Goal: Check status: Check status

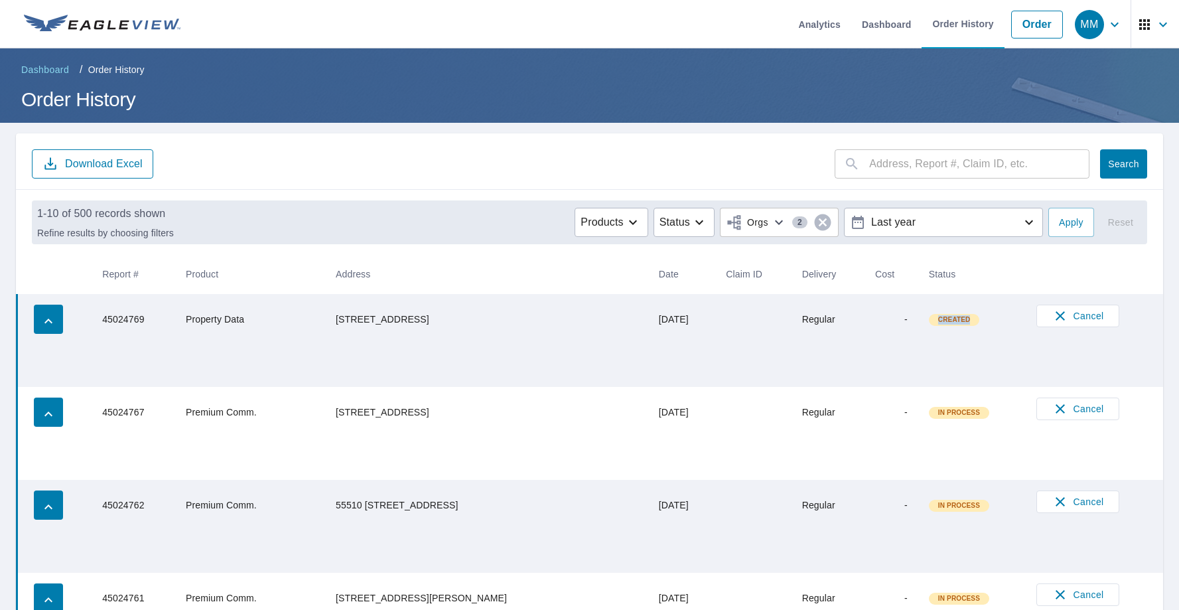
scroll to position [58, 0]
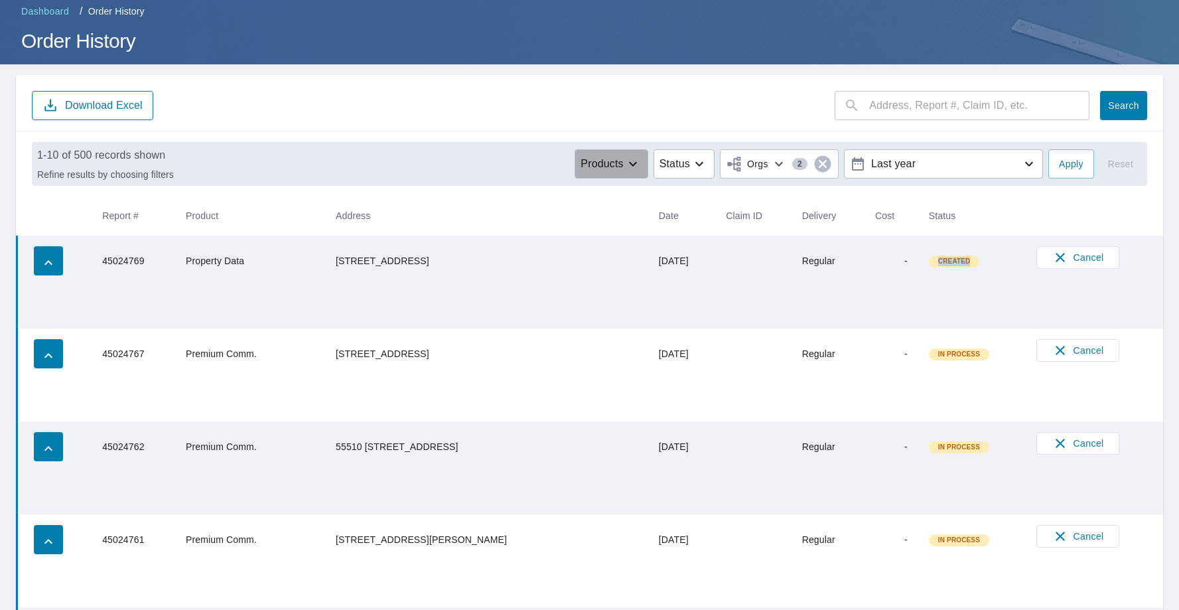
click at [619, 166] on div "Products" at bounding box center [610, 164] width 60 height 16
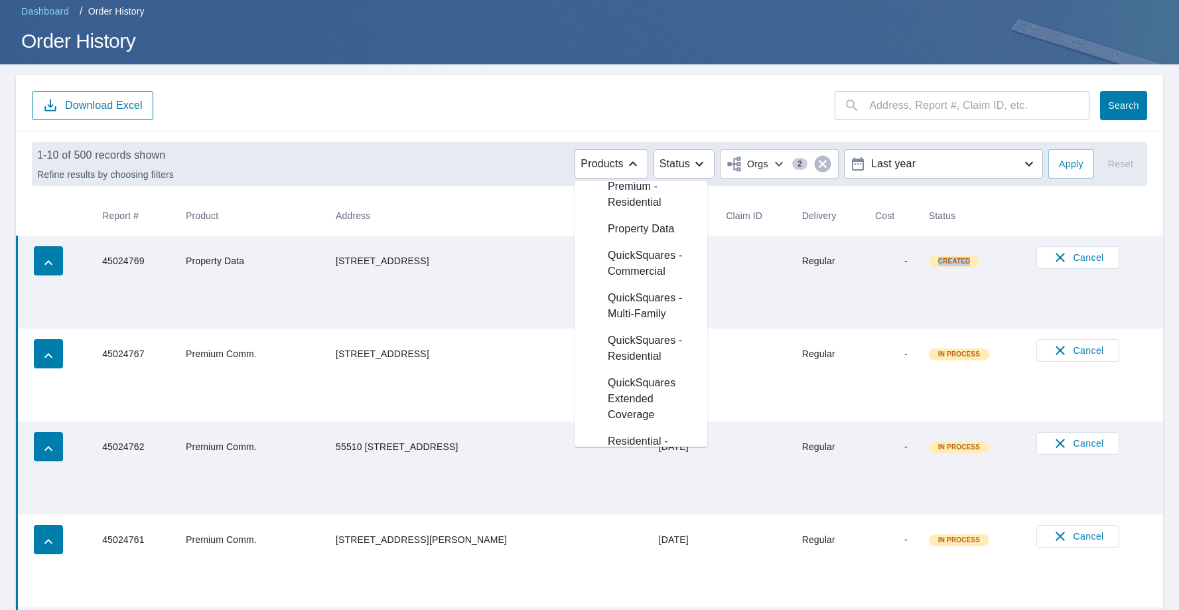
click at [639, 237] on p "Property Data" at bounding box center [641, 229] width 67 height 16
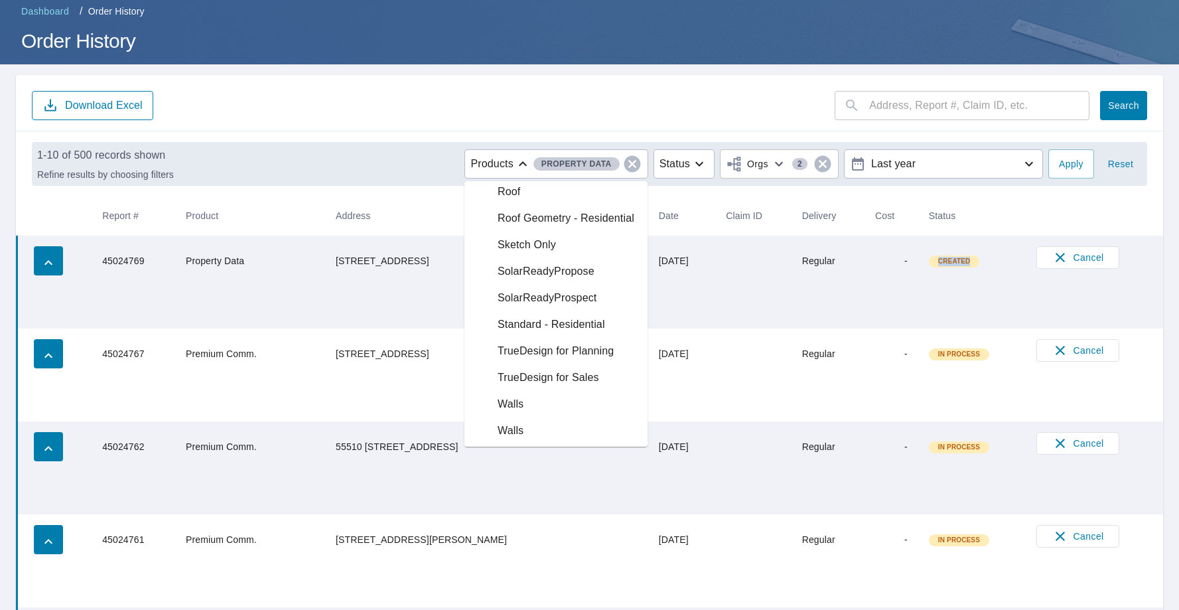
scroll to position [1021, 0]
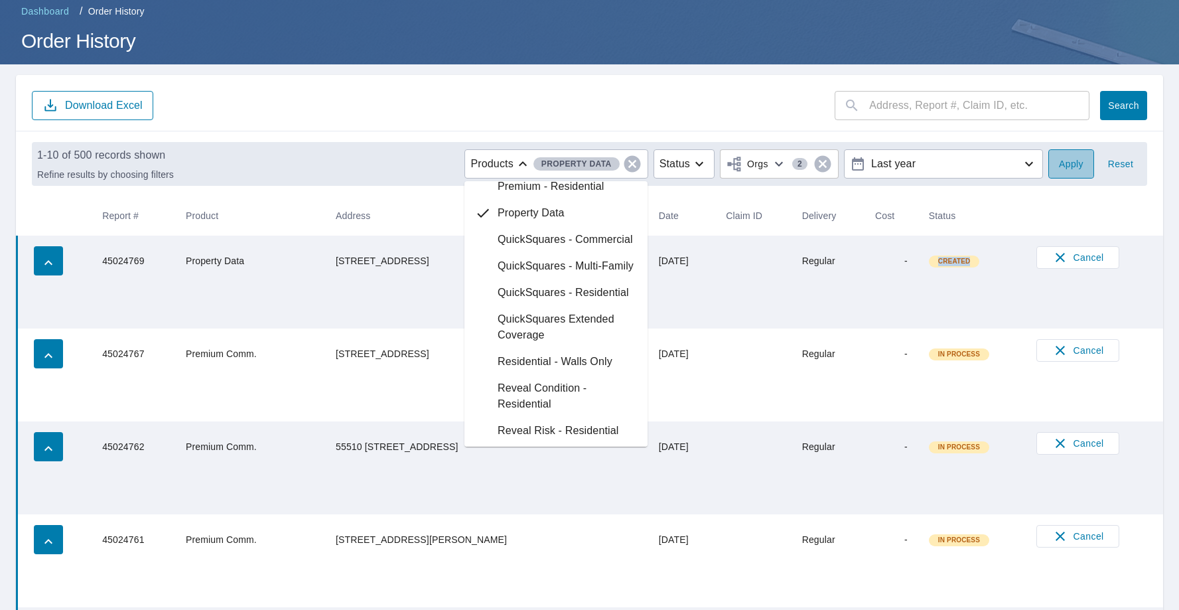
click at [1076, 160] on span "Apply" at bounding box center [1071, 164] width 25 height 17
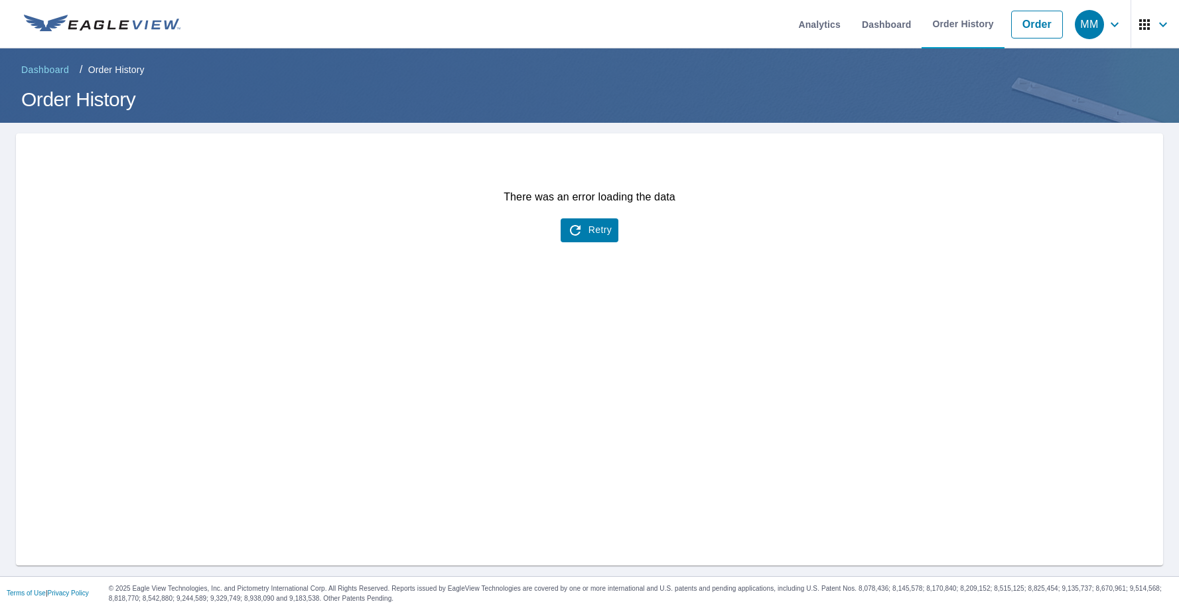
click at [594, 239] on button "Retry" at bounding box center [589, 230] width 58 height 24
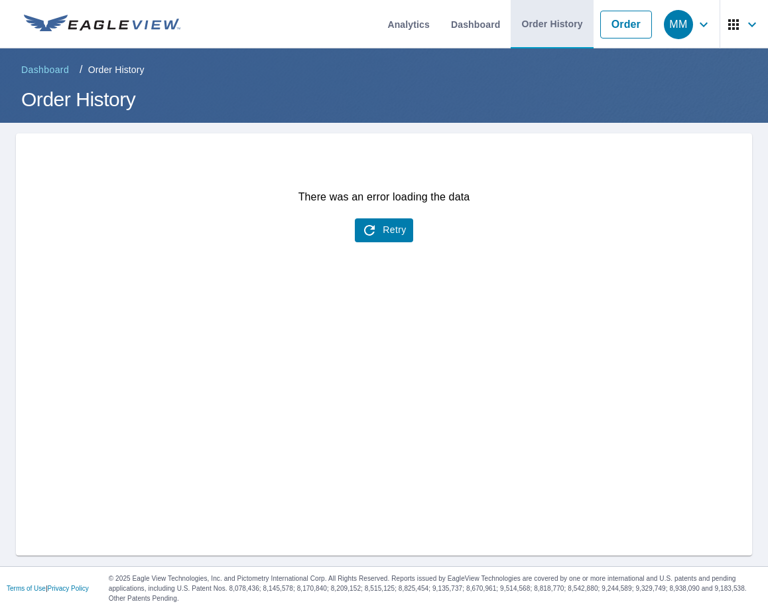
click at [572, 25] on link "Order History" at bounding box center [552, 24] width 82 height 48
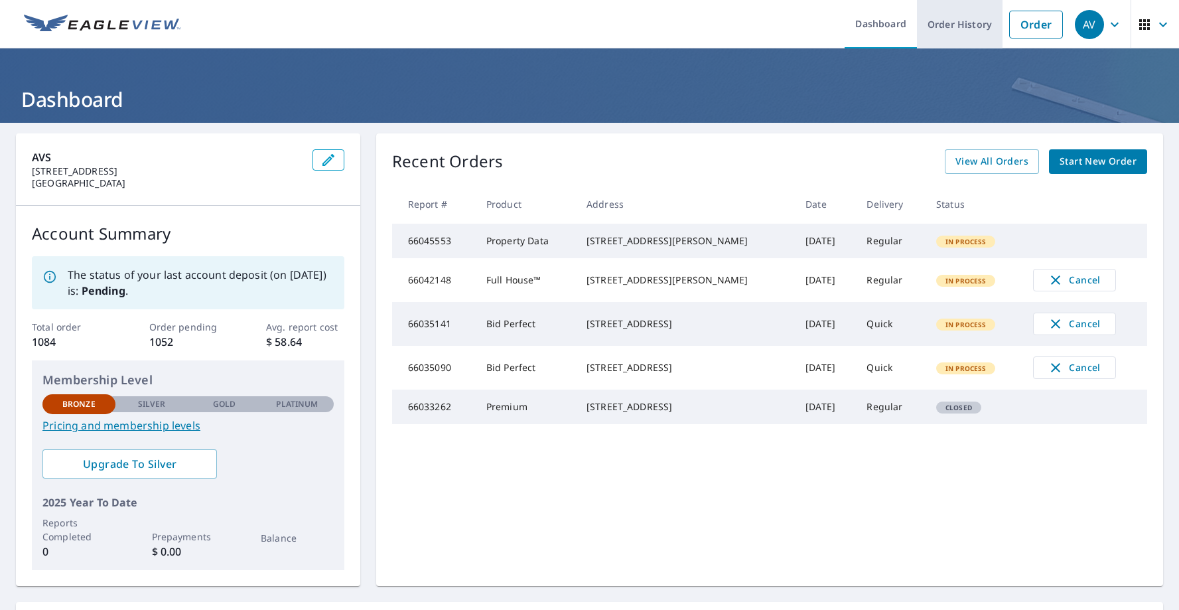
click at [979, 33] on link "Order History" at bounding box center [960, 24] width 86 height 48
